Goal: Task Accomplishment & Management: Use online tool/utility

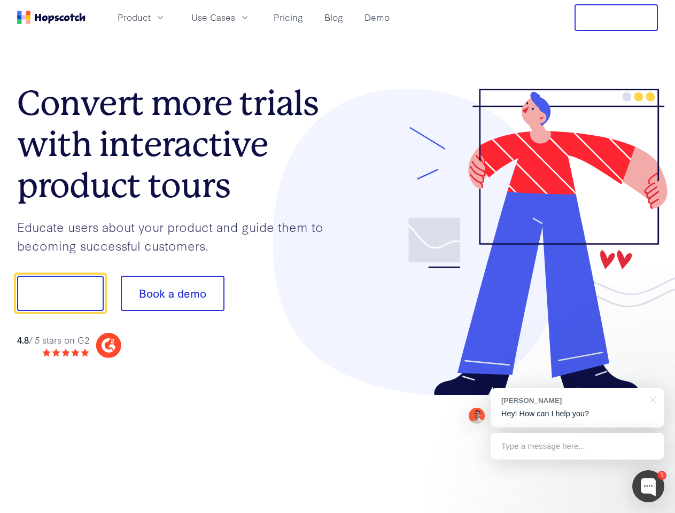
click at [338, 257] on div at bounding box center [498, 242] width 321 height 307
click at [151, 17] on span "Product" at bounding box center [134, 17] width 33 height 13
click at [235, 17] on span "Use Cases" at bounding box center [213, 17] width 44 height 13
click at [616, 18] on button "Free Trial" at bounding box center [616, 17] width 83 height 27
click at [60, 293] on button "Show me!" at bounding box center [60, 293] width 87 height 35
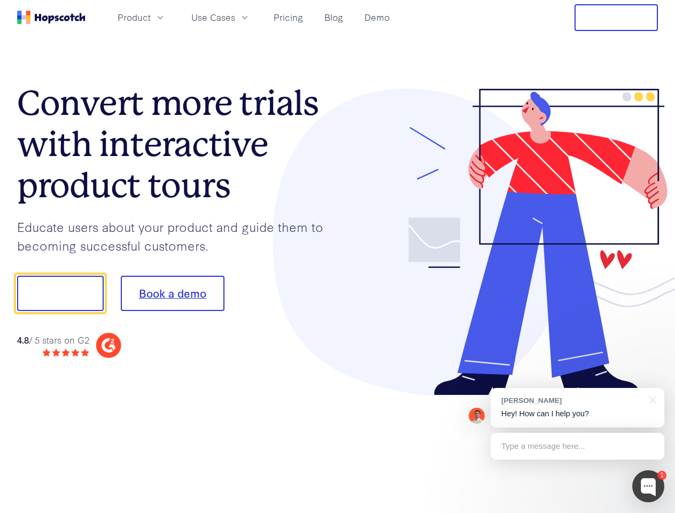
click at [172, 293] on button "Book a demo" at bounding box center [173, 293] width 104 height 35
click at [648, 486] on div at bounding box center [648, 486] width 32 height 32
click at [577, 408] on div "[PERSON_NAME] Hey! How can I help you?" at bounding box center [578, 408] width 174 height 40
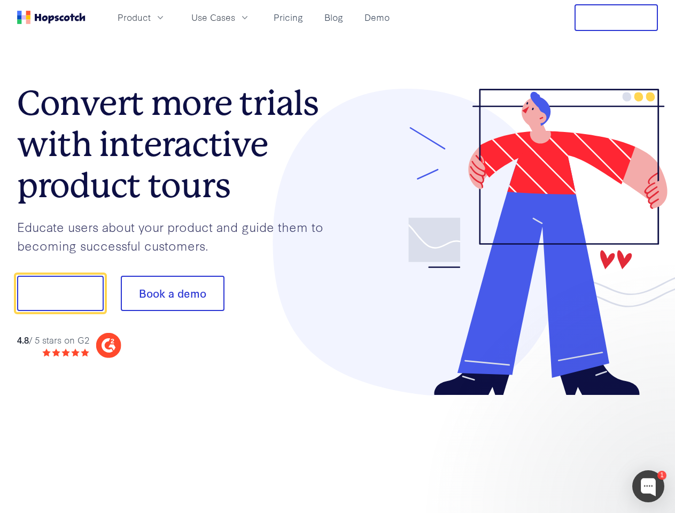
click at [651, 399] on div at bounding box center [564, 292] width 200 height 357
click at [577, 446] on div at bounding box center [564, 363] width 200 height 213
